Goal: Information Seeking & Learning: Compare options

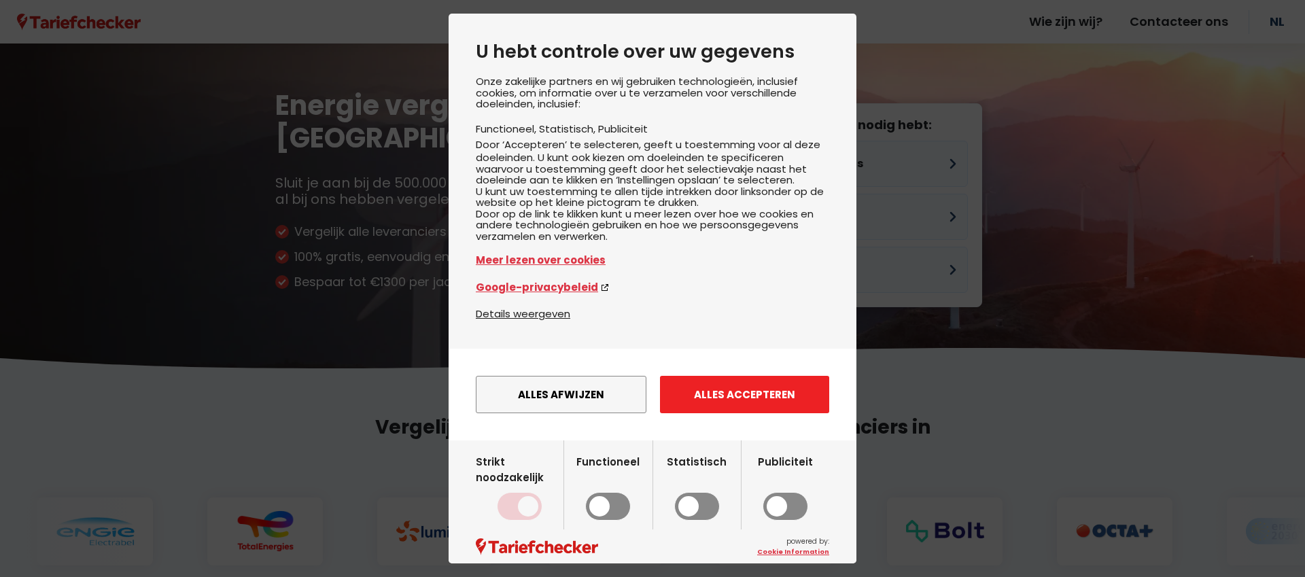
click at [735, 413] on button "Alles accepteren" at bounding box center [744, 394] width 169 height 37
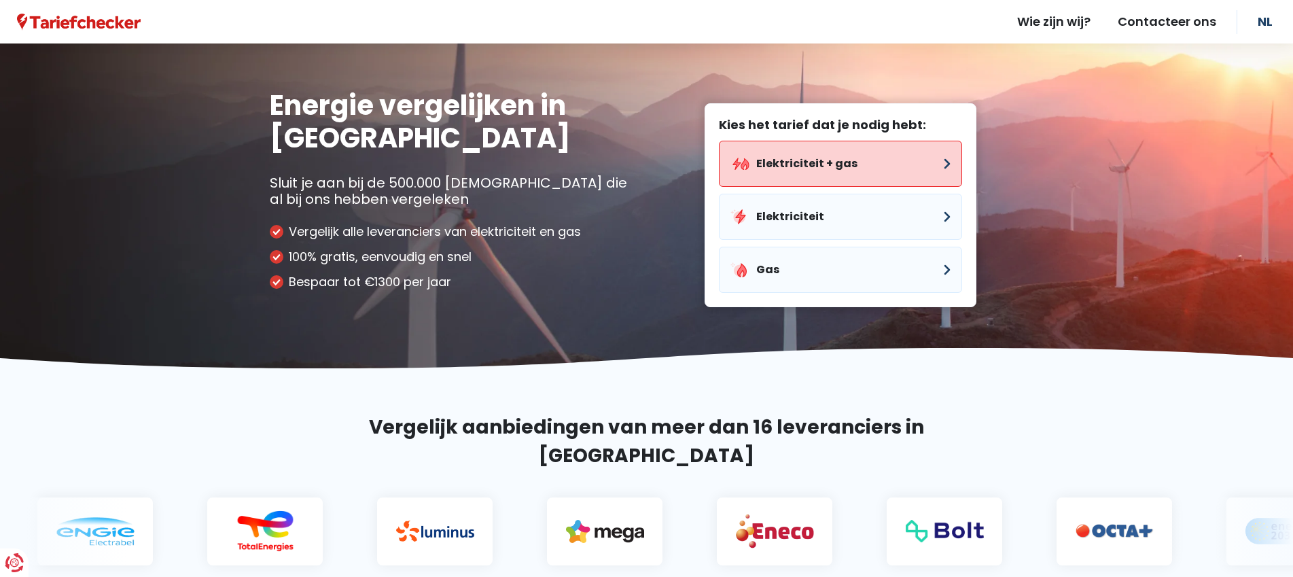
click at [835, 162] on button "Elektriciteit + gas" at bounding box center [840, 164] width 243 height 46
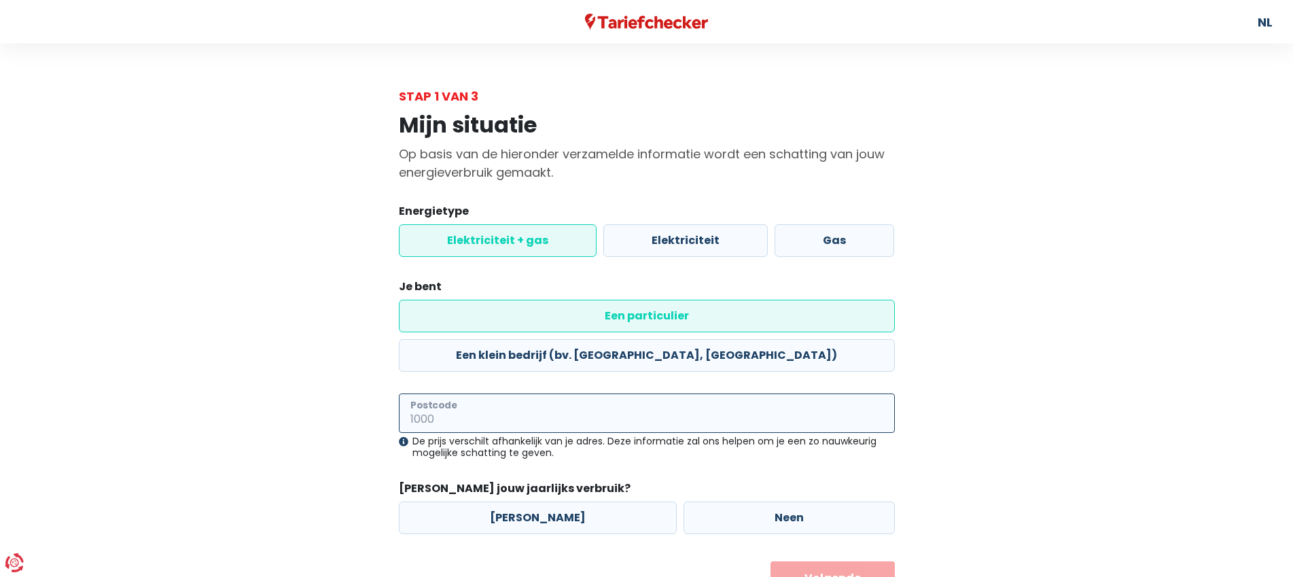
click at [592, 393] on input "Postcode" at bounding box center [647, 412] width 496 height 39
type input "2560"
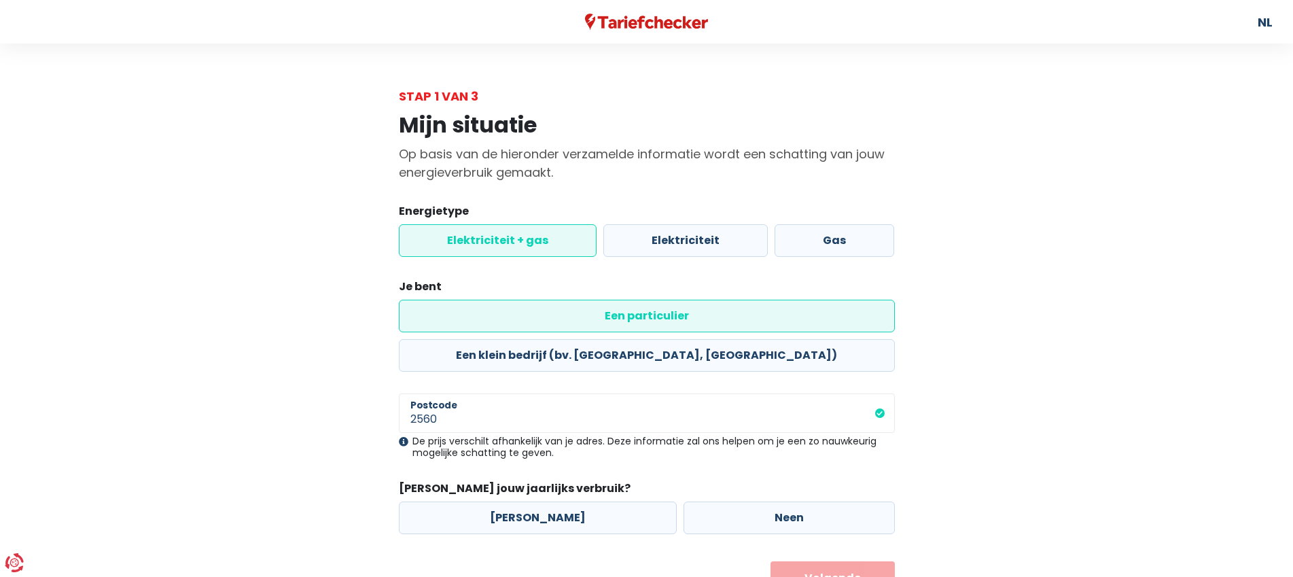
click at [533, 502] on form "Energietype Elektriciteit + gas Elektriciteit Gas Je bent Een particulier Een k…" at bounding box center [647, 399] width 496 height 392
click at [537, 502] on label "[PERSON_NAME]" at bounding box center [538, 518] width 278 height 33
click at [537, 502] on input "[PERSON_NAME]" at bounding box center [538, 518] width 278 height 33
radio input "true"
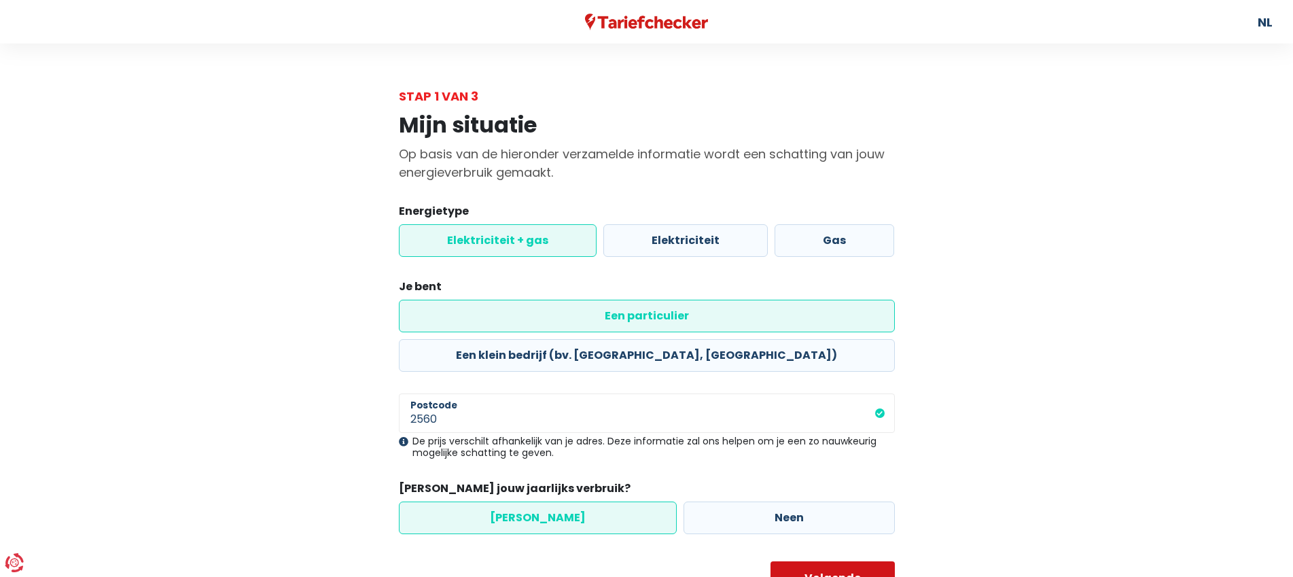
click at [827, 561] on button "Volgende" at bounding box center [833, 578] width 124 height 34
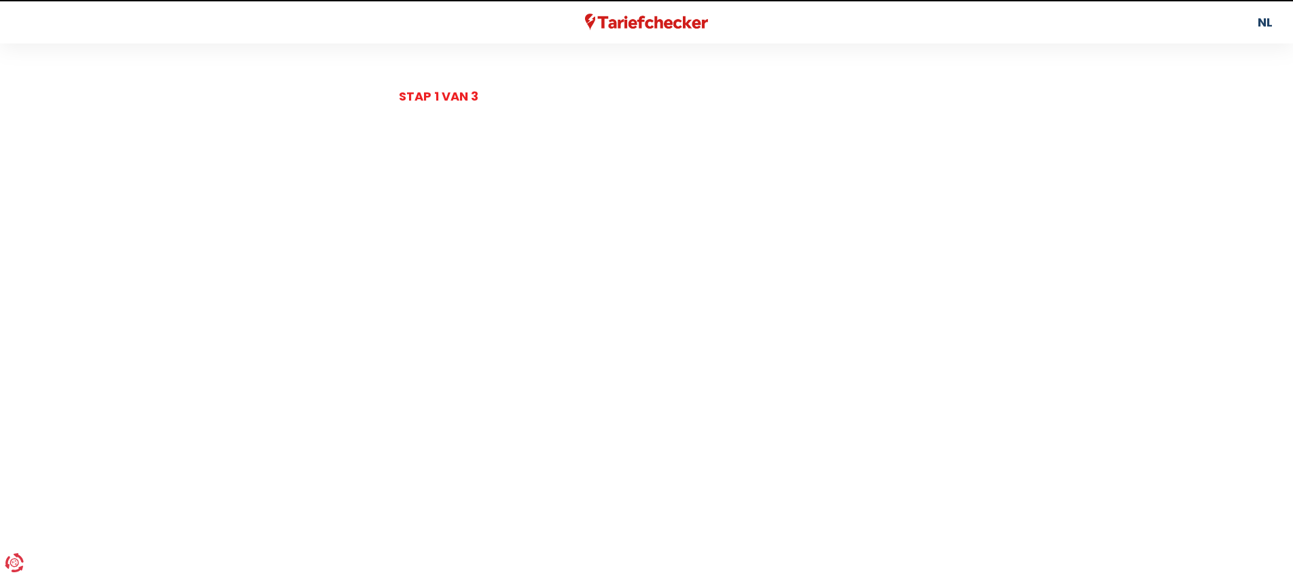
select select
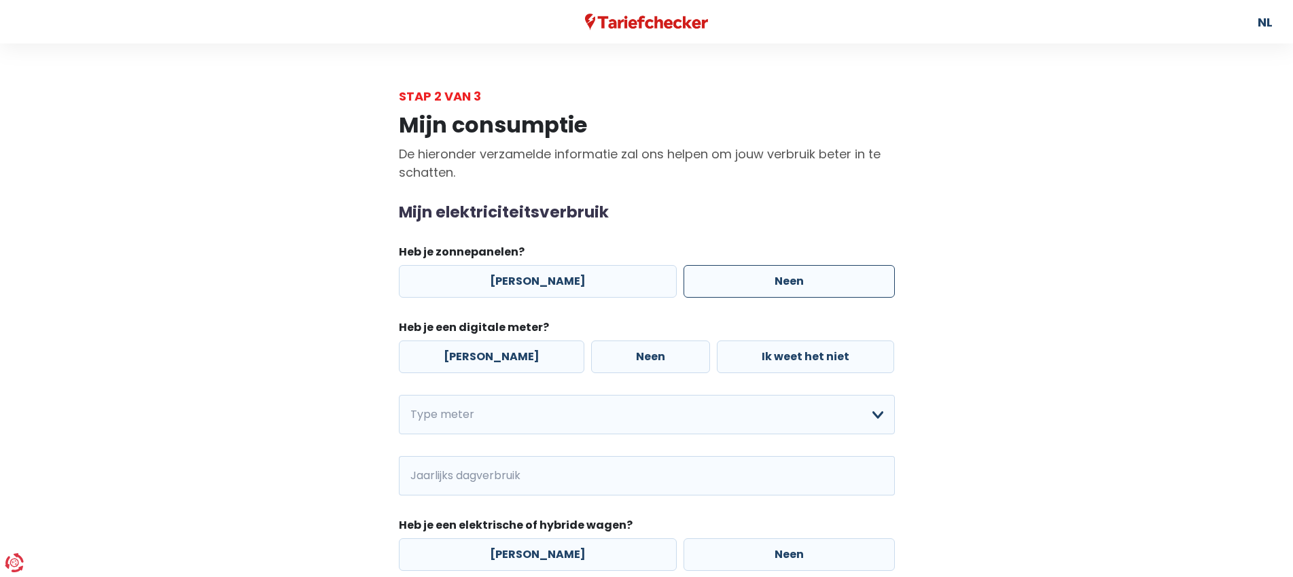
click at [757, 287] on label "Neen" at bounding box center [789, 281] width 211 height 33
click at [757, 287] on input "Neen" at bounding box center [789, 281] width 211 height 33
radio input "true"
click at [487, 355] on label "[PERSON_NAME]" at bounding box center [492, 356] width 186 height 33
click at [487, 355] on input "[PERSON_NAME]" at bounding box center [492, 356] width 186 height 33
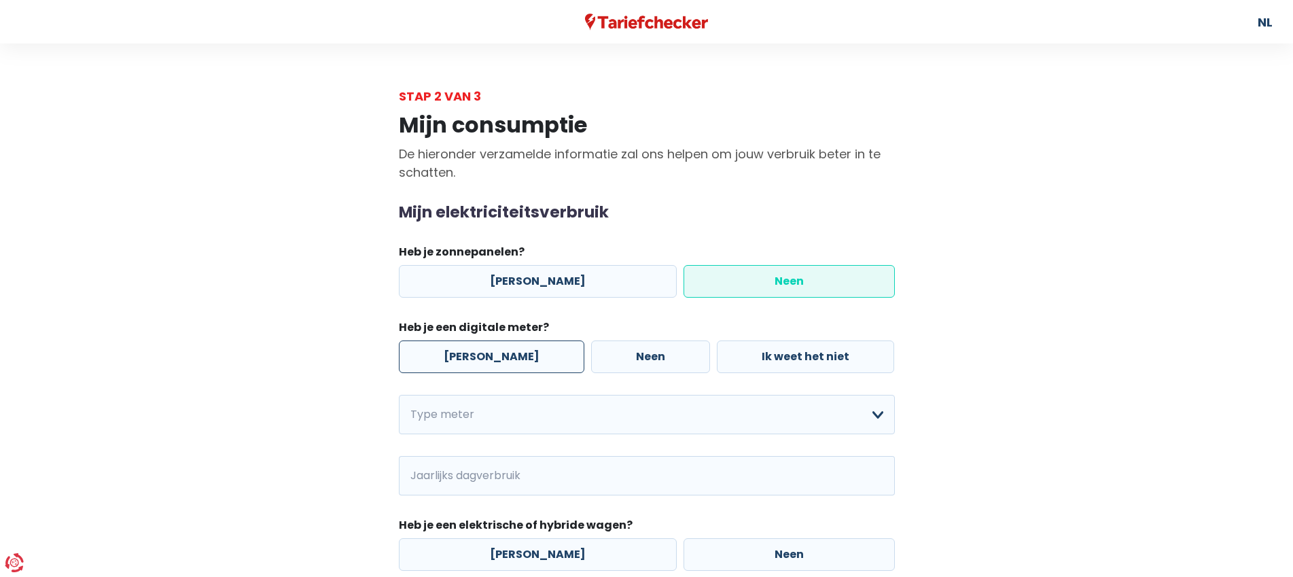
radio input "true"
click at [879, 415] on select "Enkelvoudig Tweevoudig Enkelvoudig + uitsluitend nachttarief Tweevoudig + uitsl…" at bounding box center [647, 414] width 496 height 39
select select "day_single_rate"
click at [399, 395] on select "Enkelvoudig Tweevoudig Enkelvoudig + uitsluitend nachttarief Tweevoudig + uitsl…" at bounding box center [647, 414] width 496 height 39
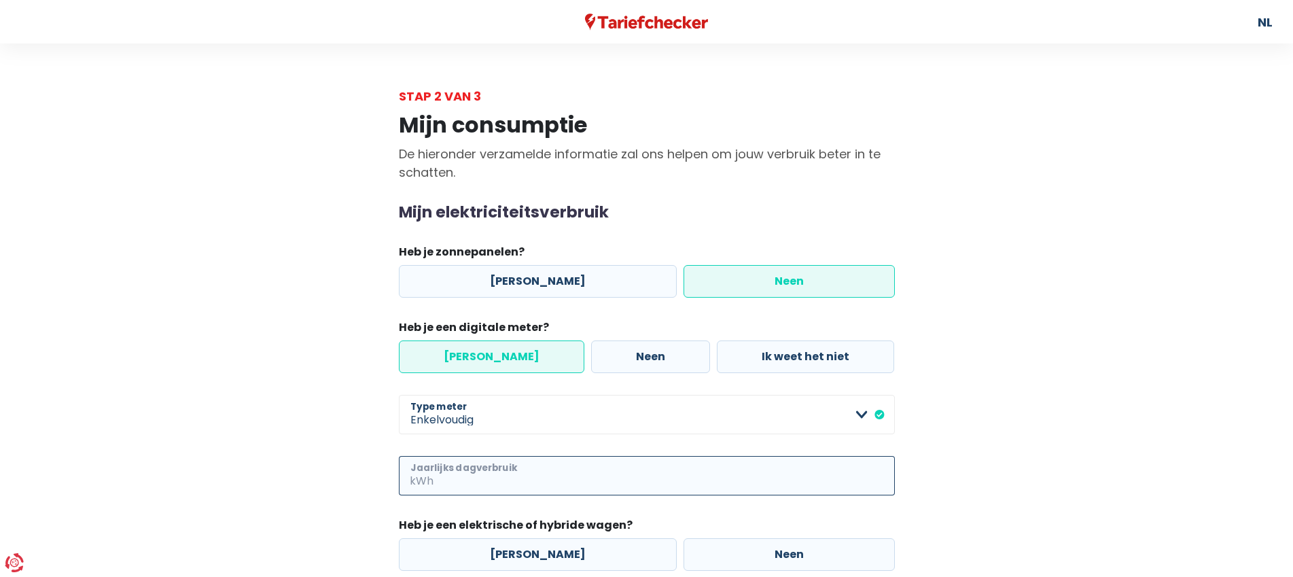
click at [489, 479] on input "Jaarlijks dagverbruik" at bounding box center [665, 475] width 459 height 39
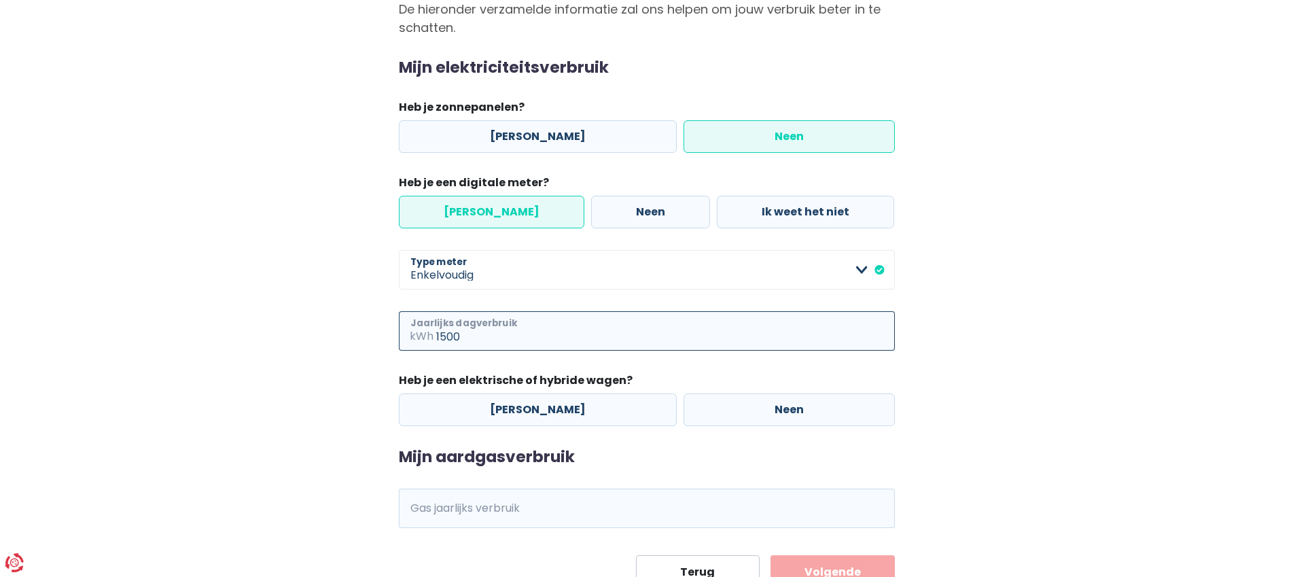
scroll to position [201, 0]
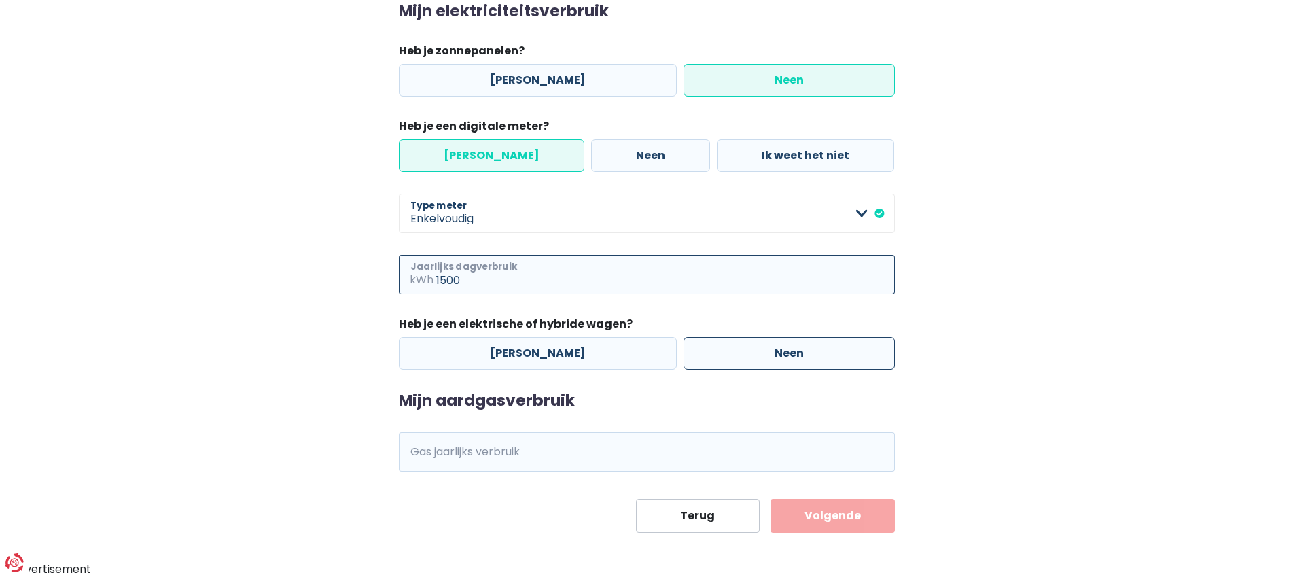
type input "1500"
click at [766, 352] on label "Neen" at bounding box center [789, 353] width 211 height 33
click at [766, 352] on input "Neen" at bounding box center [789, 353] width 211 height 33
radio input "true"
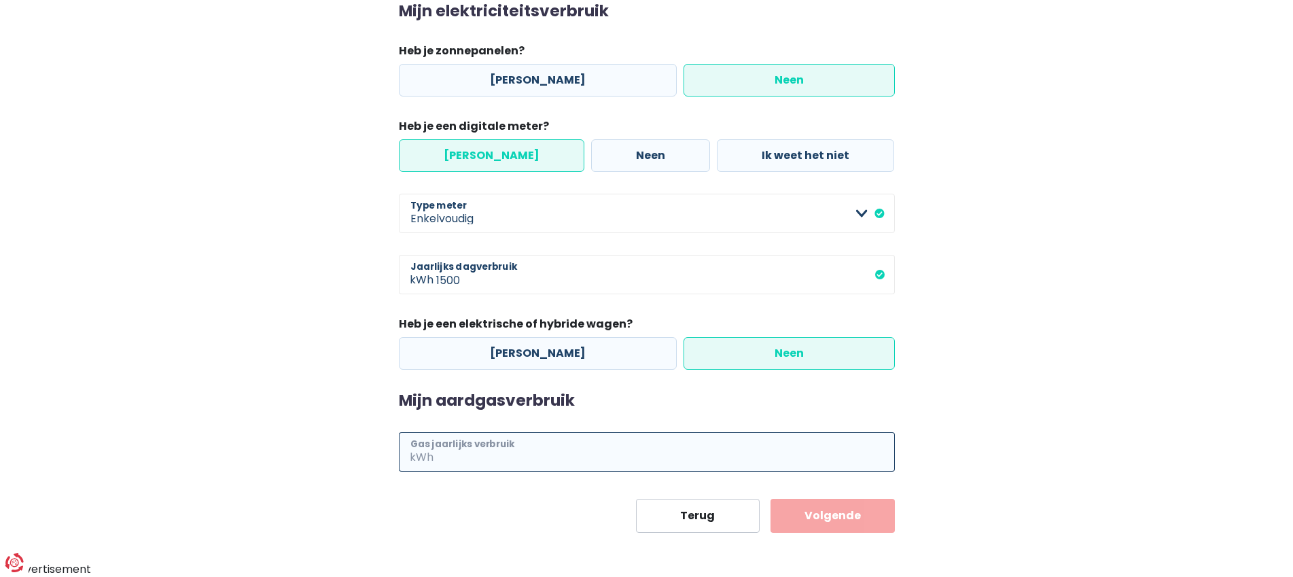
click at [544, 451] on input "Gas jaarlijks verbruik" at bounding box center [665, 451] width 459 height 39
type input "7000"
click at [840, 519] on button "Volgende" at bounding box center [833, 516] width 124 height 34
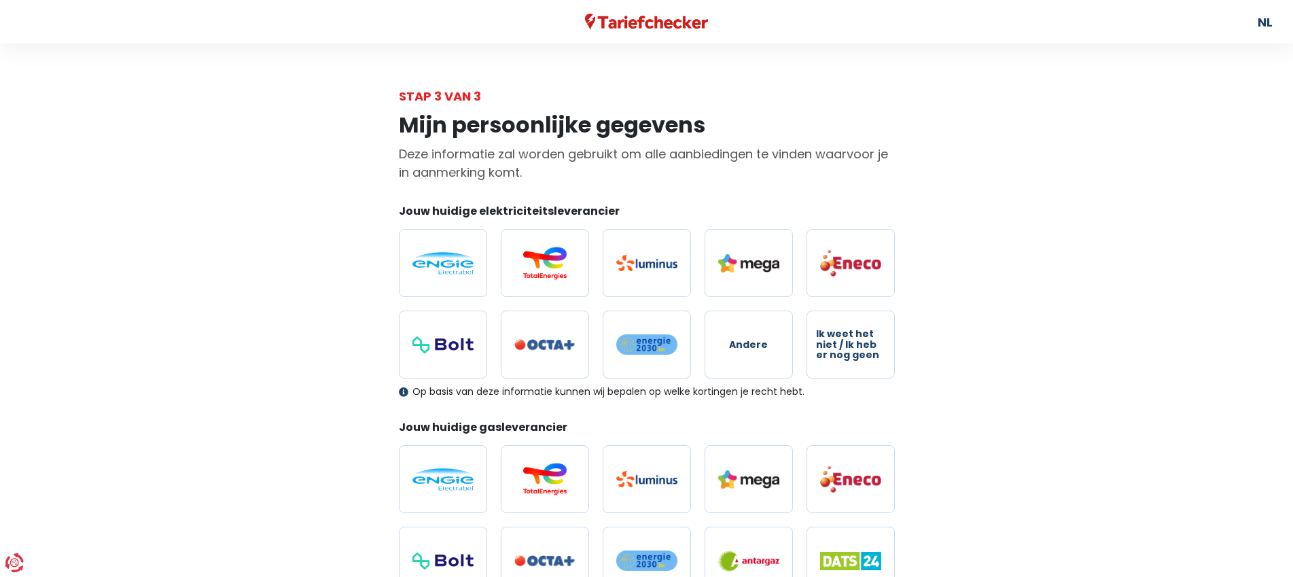
scroll to position [145, 0]
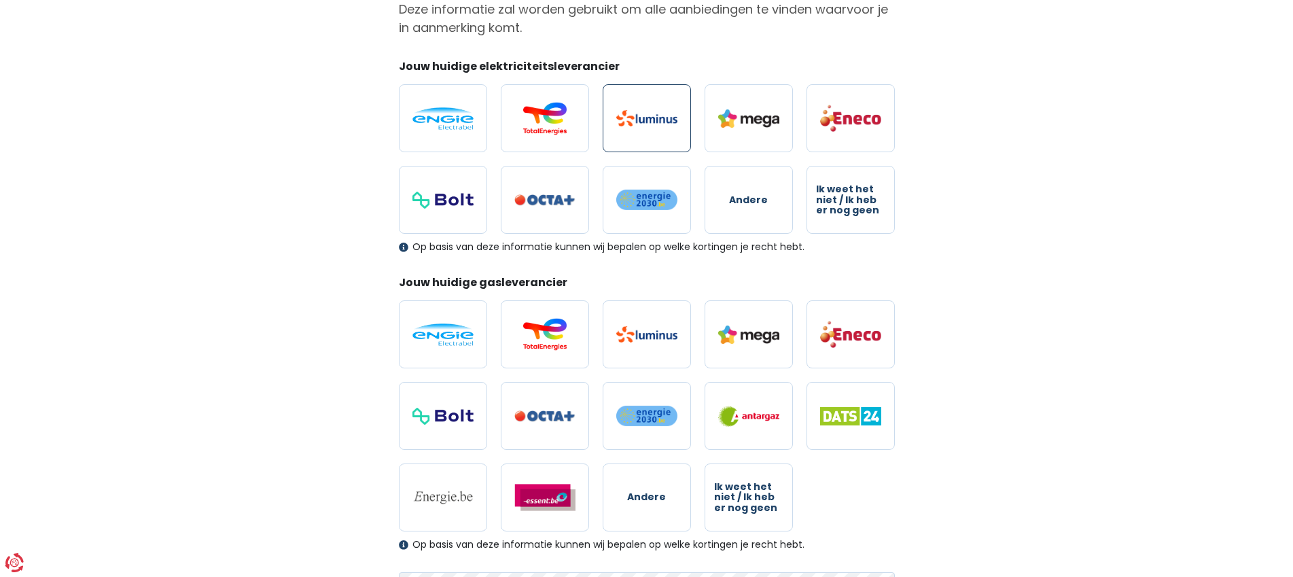
click at [637, 109] on label at bounding box center [647, 118] width 88 height 68
click at [637, 109] on input "radio" at bounding box center [647, 118] width 88 height 68
radio input "true"
click at [613, 331] on label at bounding box center [647, 334] width 88 height 68
click at [613, 331] on input "radio" at bounding box center [647, 334] width 88 height 68
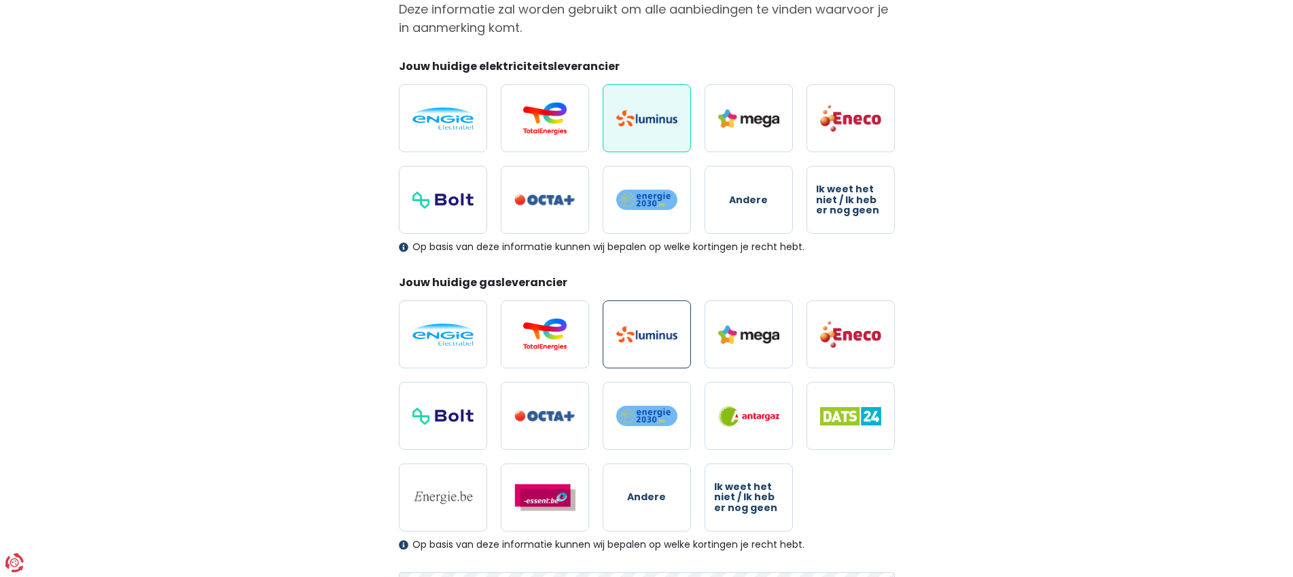
radio input "true"
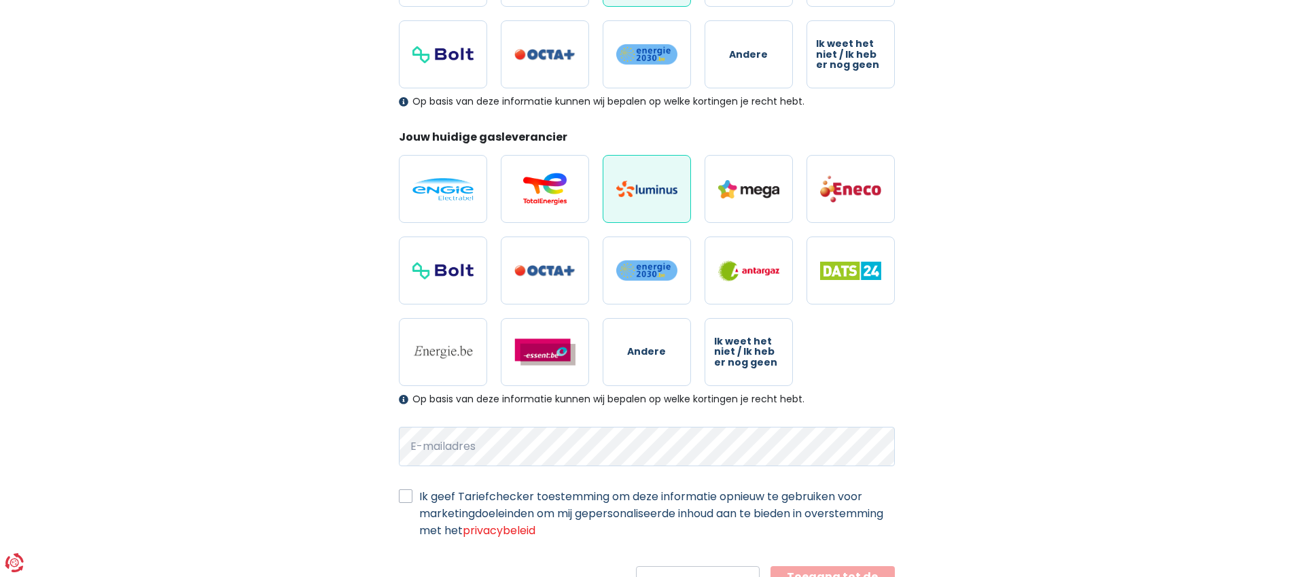
scroll to position [357, 0]
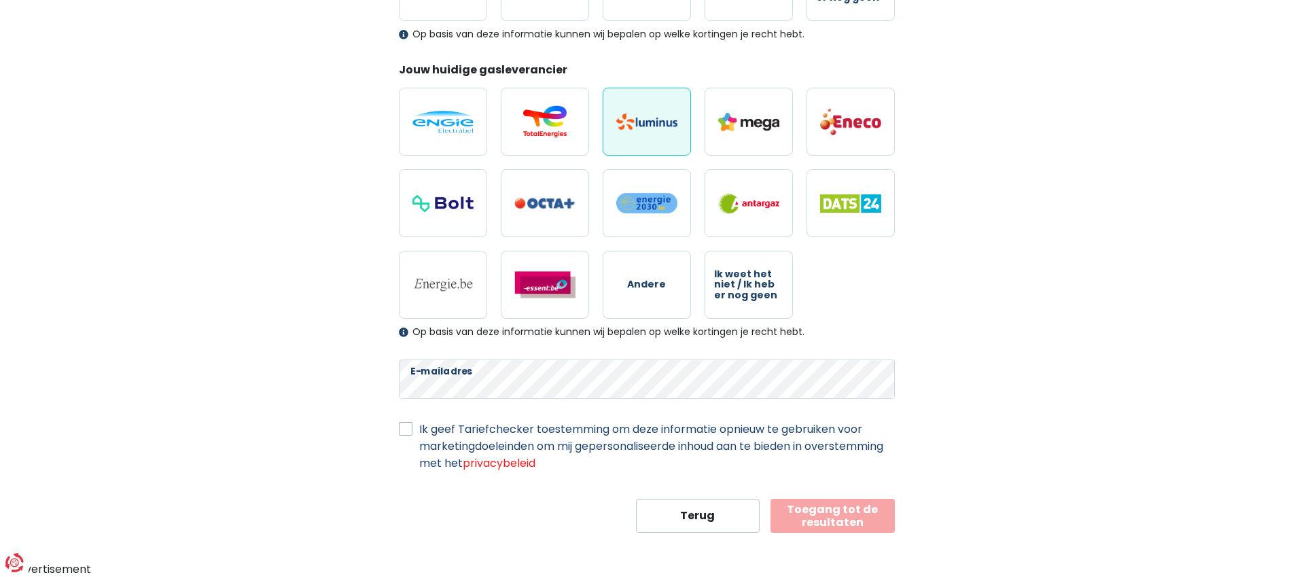
click at [419, 430] on label "Ik geef Tariefchecker toestemming om deze informatie opnieuw te gebruiken voor …" at bounding box center [657, 446] width 476 height 51
click at [410, 430] on input "Ik geef Tariefchecker toestemming om deze informatie opnieuw te gebruiken voor …" at bounding box center [406, 428] width 14 height 14
click at [419, 424] on label "Ik geef Tariefchecker toestemming om deze informatie opnieuw te gebruiken voor …" at bounding box center [657, 446] width 476 height 51
click at [406, 424] on input "Ik geef Tariefchecker toestemming om deze informatie opnieuw te gebruiken voor …" at bounding box center [406, 428] width 14 height 14
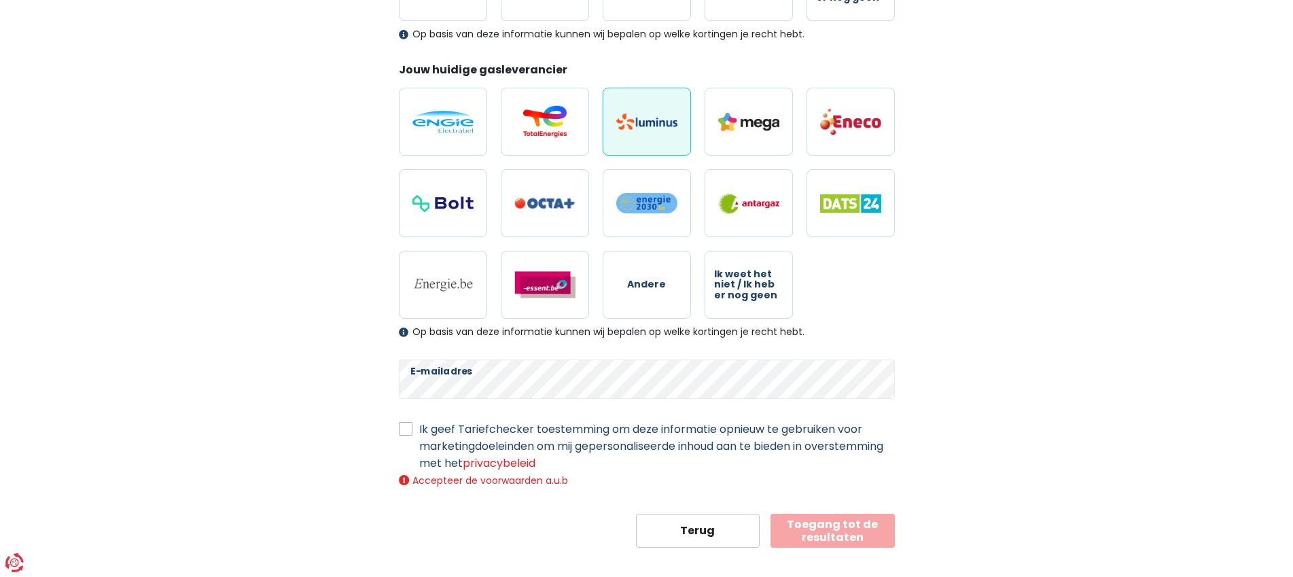
click at [419, 431] on label "Ik geef Tariefchecker toestemming om deze informatie opnieuw te gebruiken voor …" at bounding box center [657, 446] width 476 height 51
click at [406, 431] on input "Ik geef Tariefchecker toestemming om deze informatie opnieuw te gebruiken voor …" at bounding box center [406, 428] width 14 height 14
checkbox input "true"
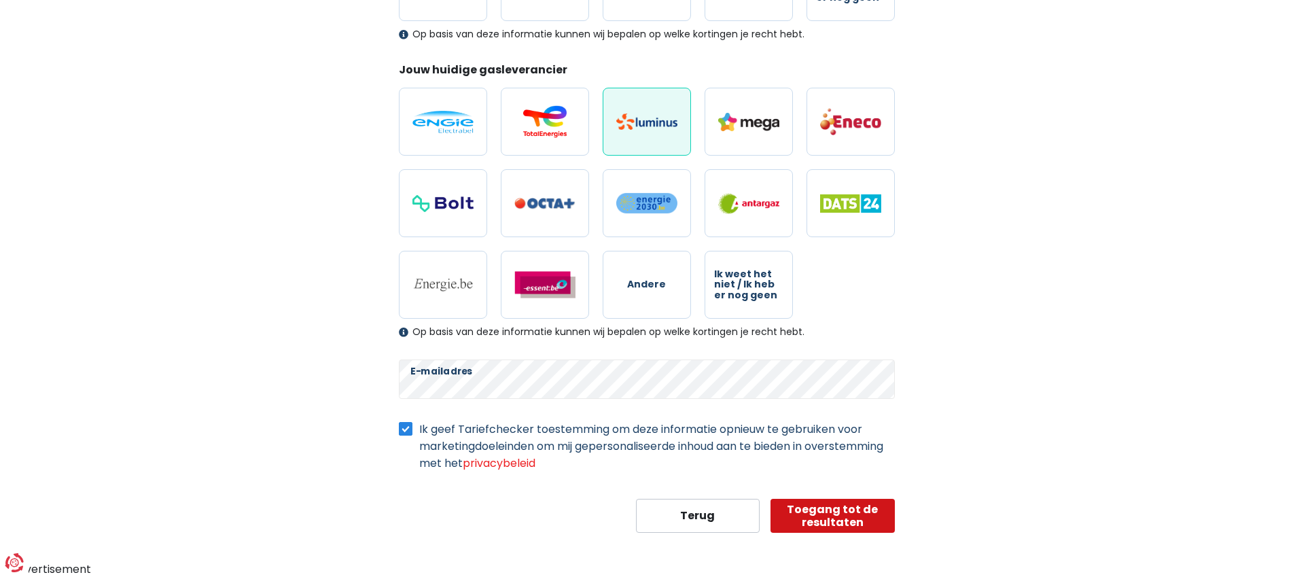
click at [874, 518] on button "Toegang tot de resultaten" at bounding box center [833, 516] width 124 height 34
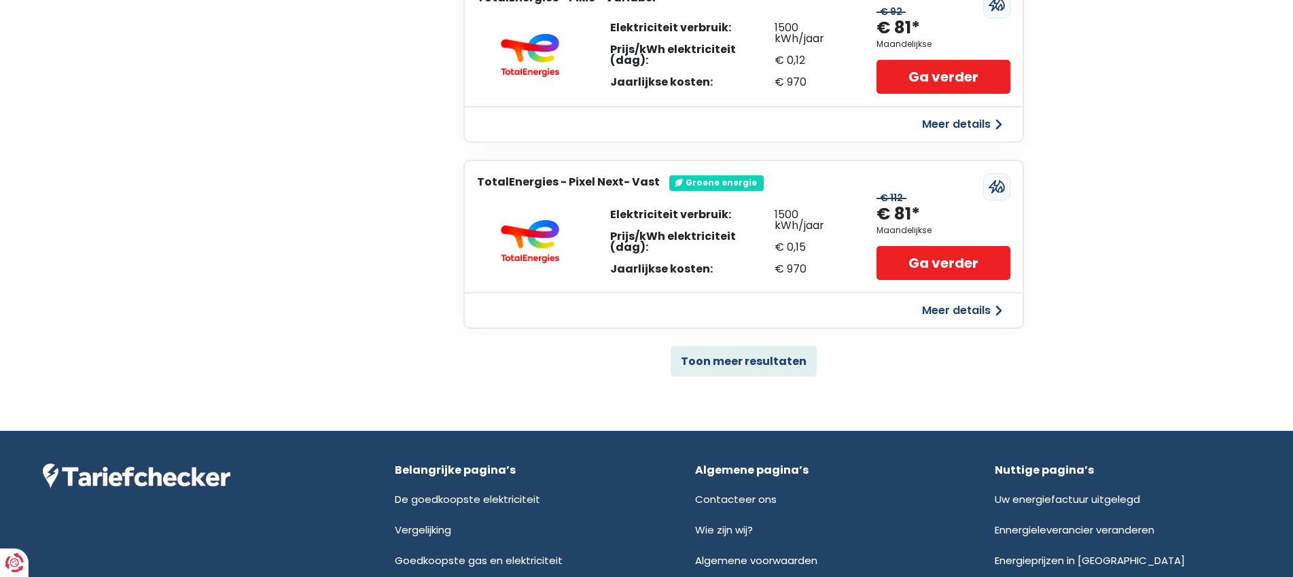
scroll to position [955, 0]
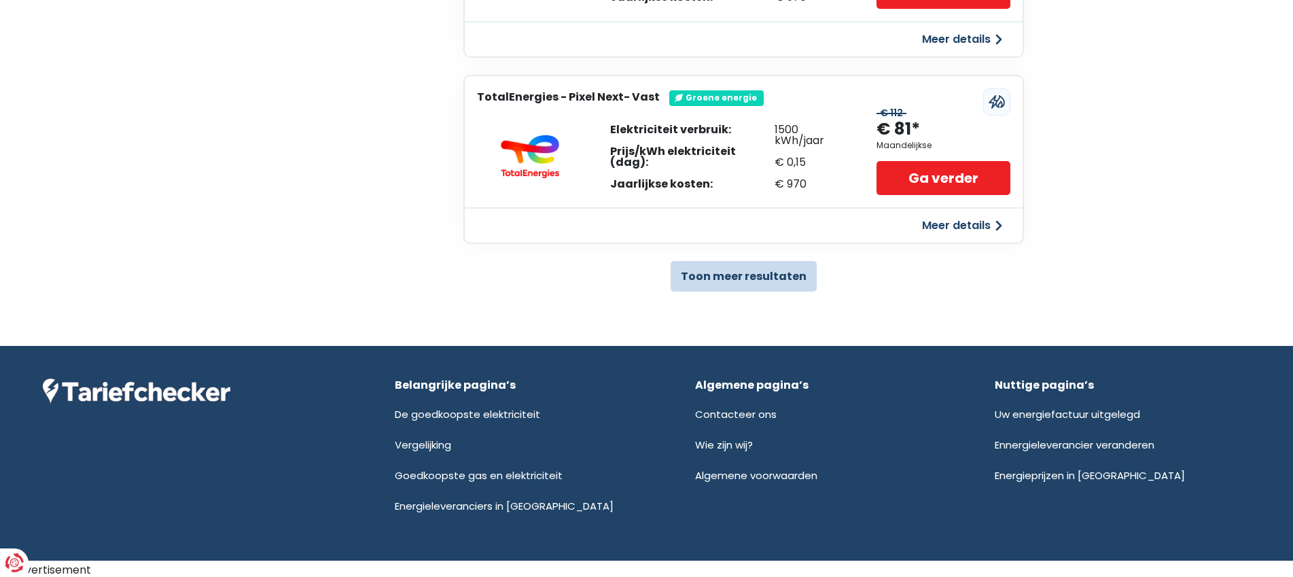
click at [754, 269] on button "Toon meer resultaten" at bounding box center [744, 276] width 146 height 31
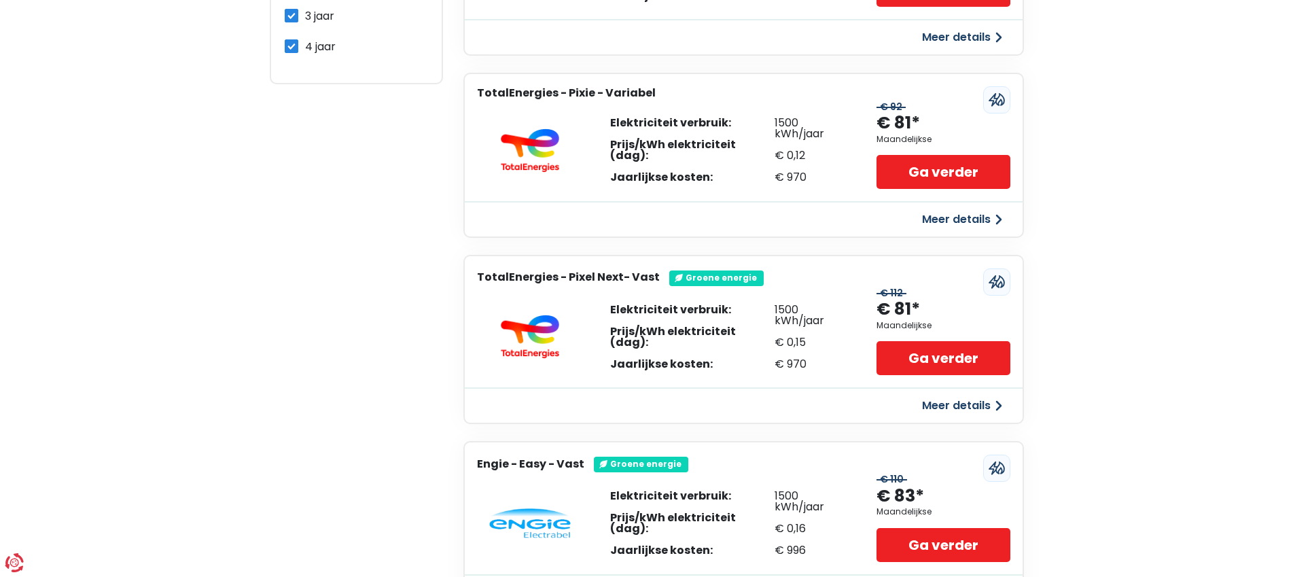
scroll to position [631, 0]
